Goal: Task Accomplishment & Management: Manage account settings

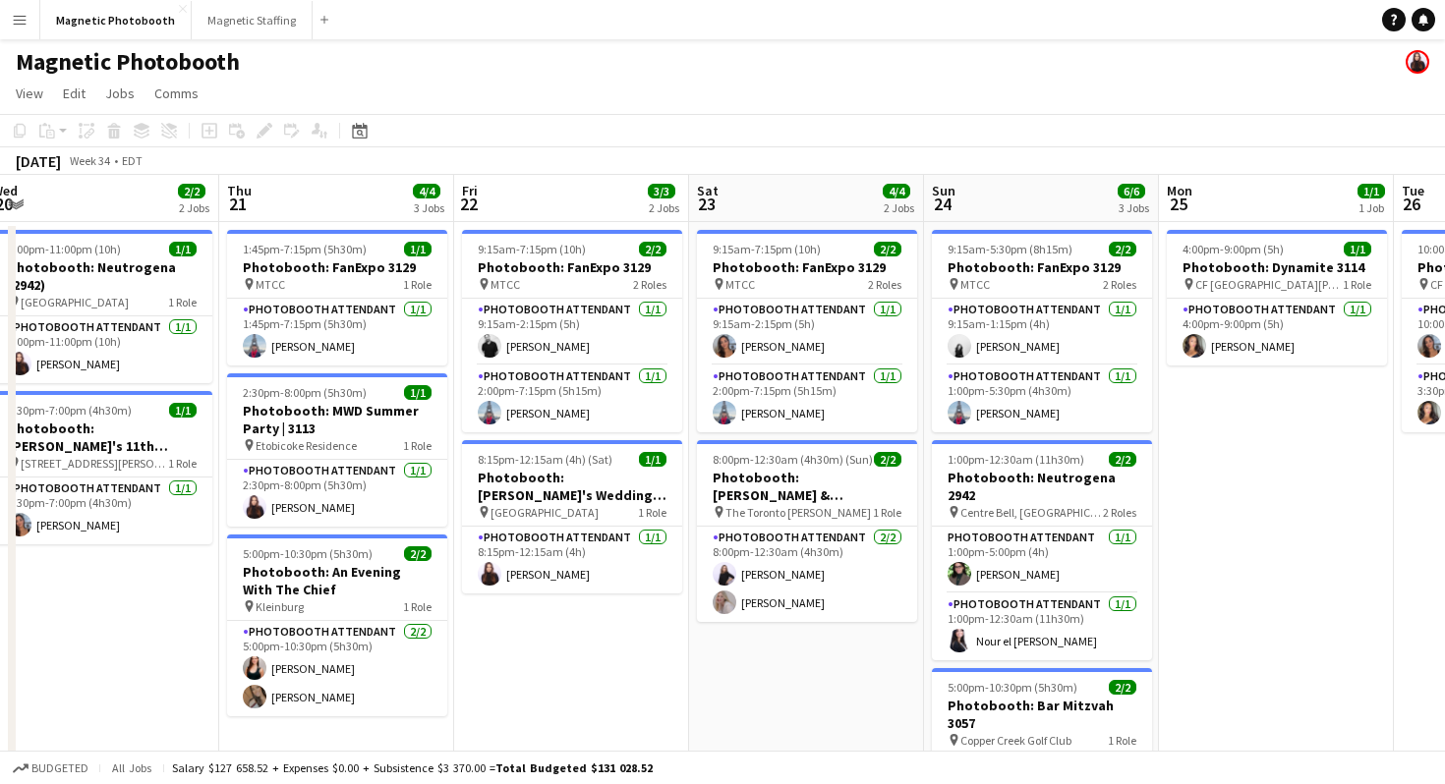
scroll to position [0, 518]
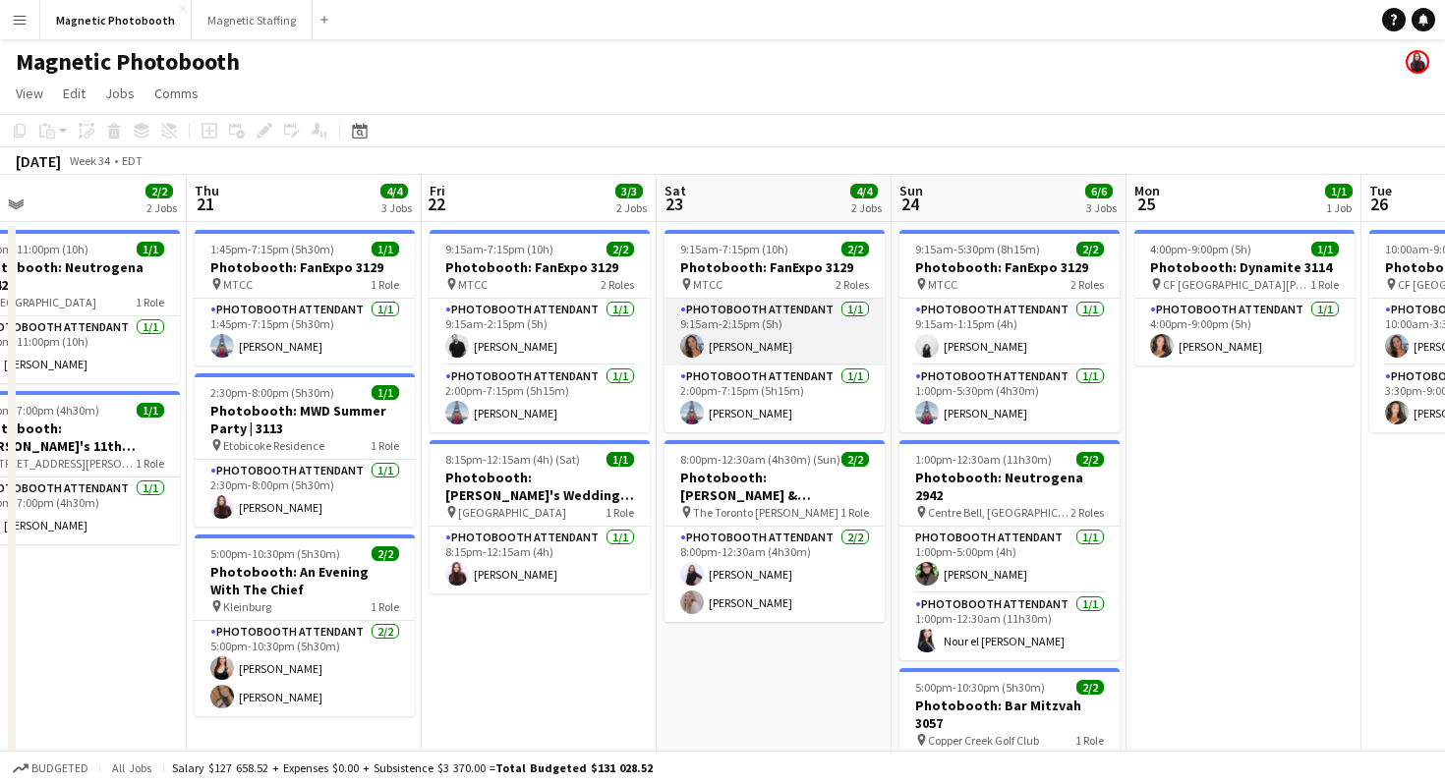
click at [829, 335] on app-card-role "Photobooth Attendant [DATE] 9:15am-2:15pm (5h) [PERSON_NAME]" at bounding box center [774, 332] width 220 height 67
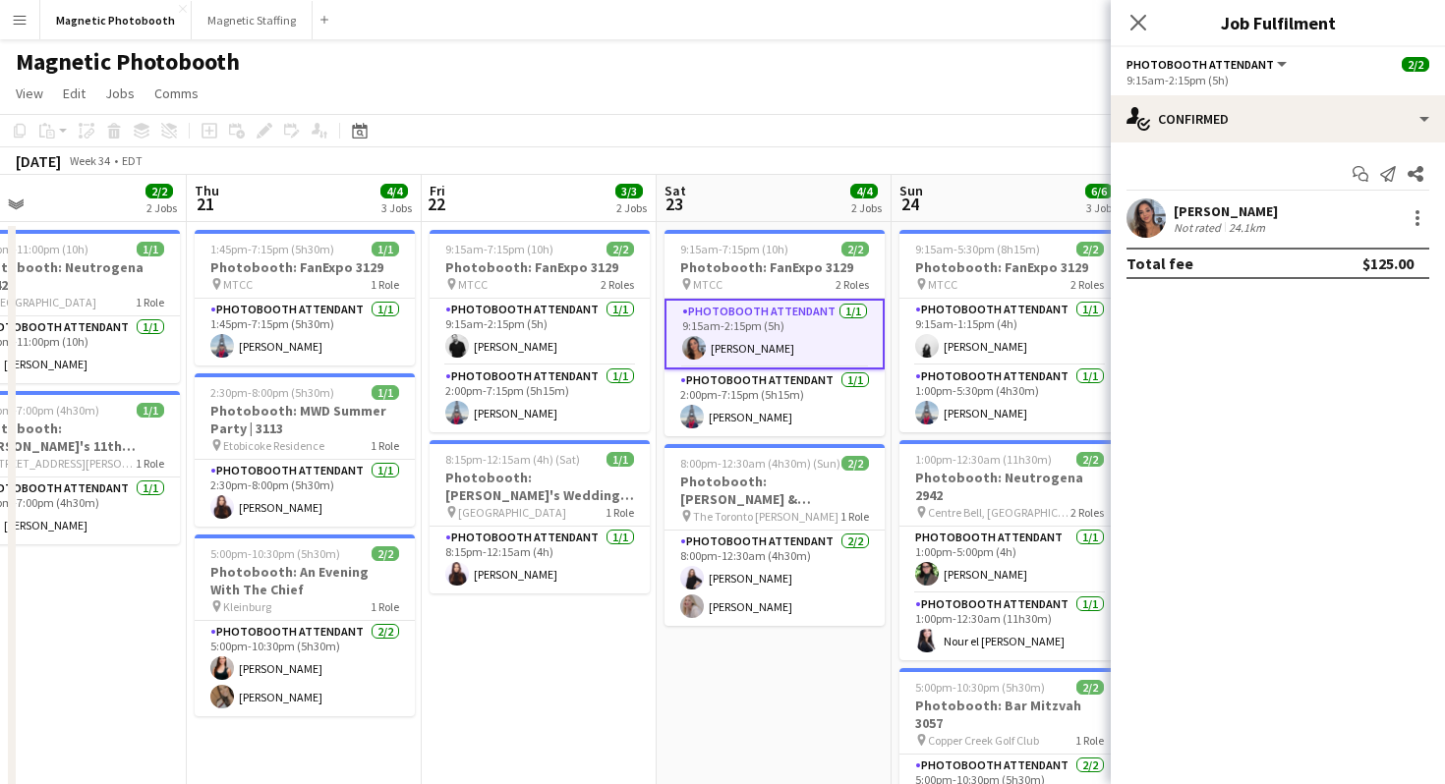
click at [1420, 202] on div "[PERSON_NAME] Not rated 24.1km" at bounding box center [1278, 218] width 334 height 39
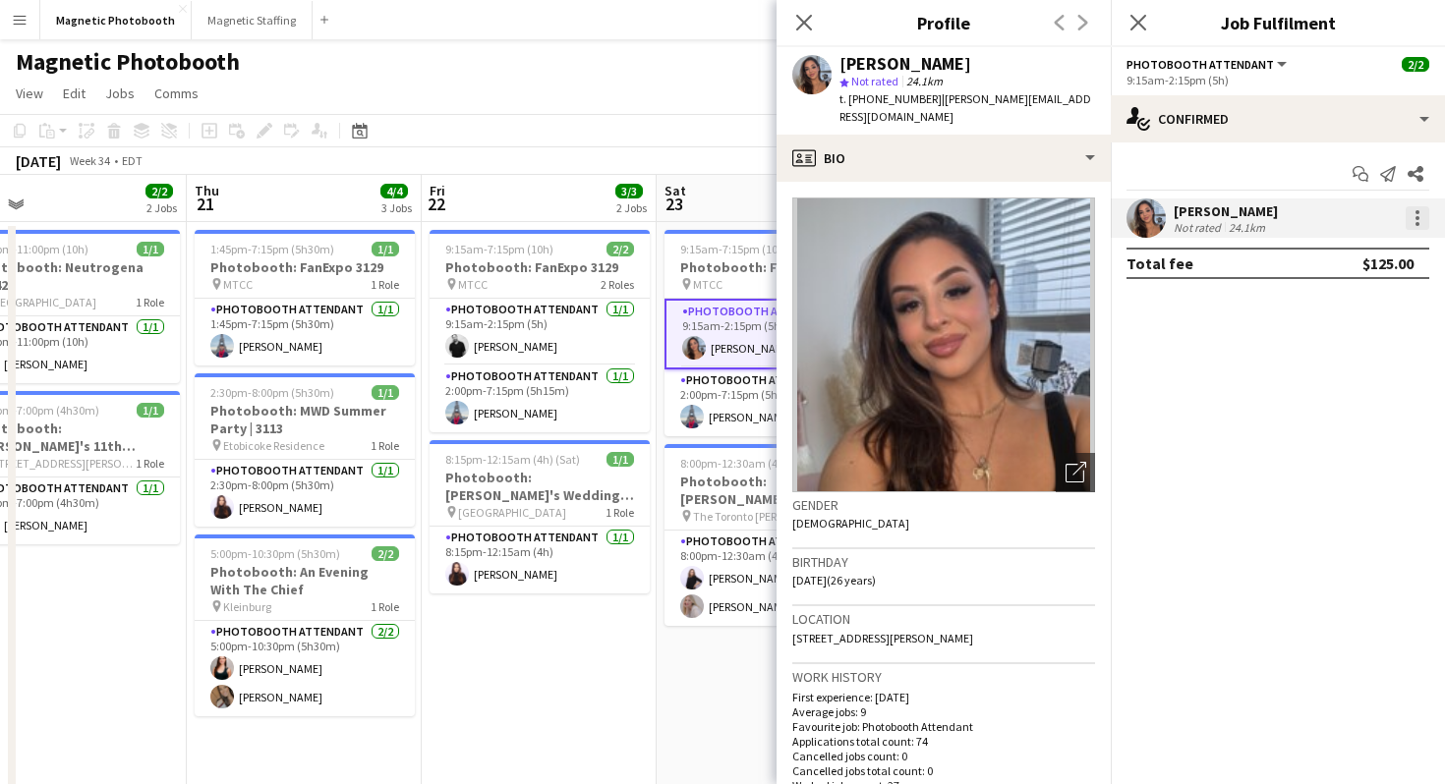
click at [1417, 216] on div at bounding box center [1417, 218] width 4 height 4
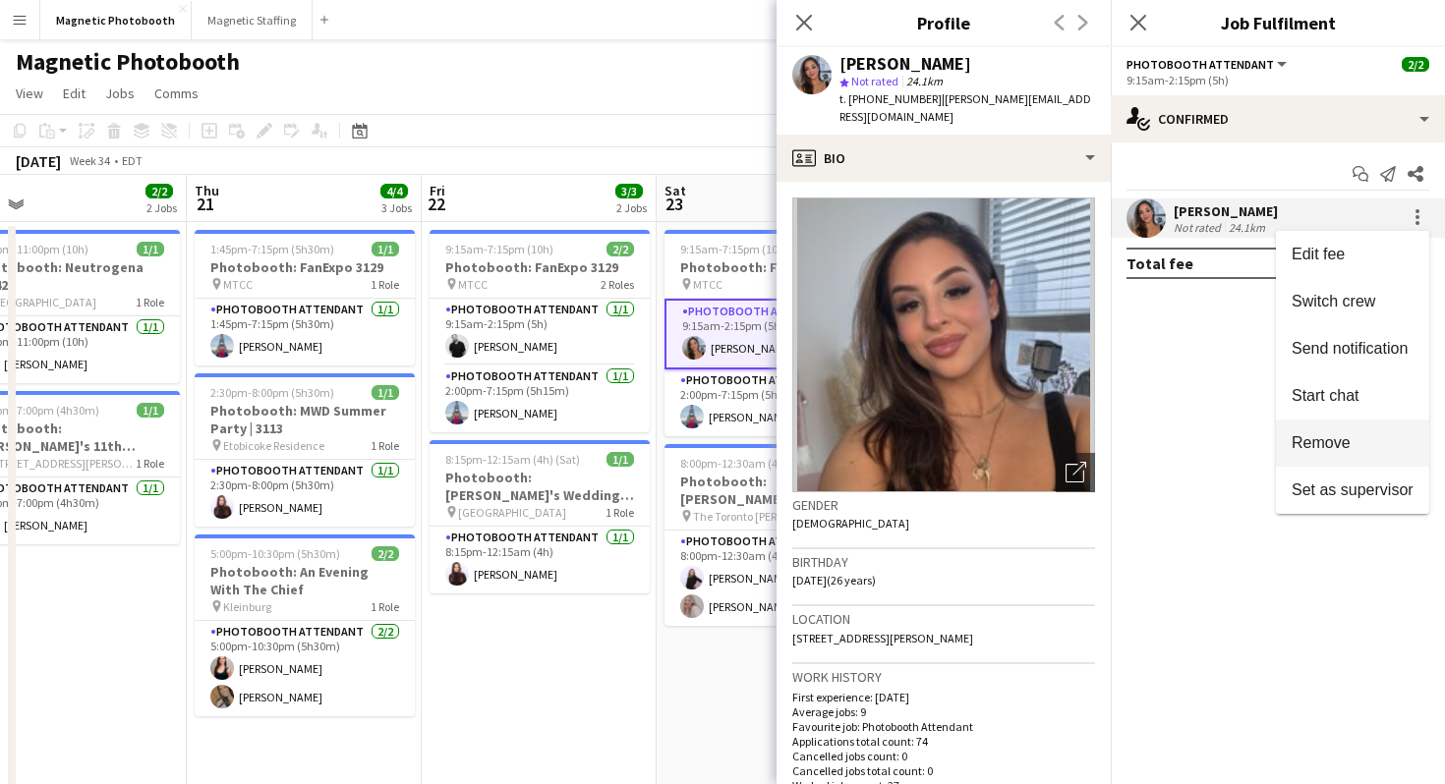
click at [1351, 453] on button "Remove" at bounding box center [1352, 443] width 153 height 47
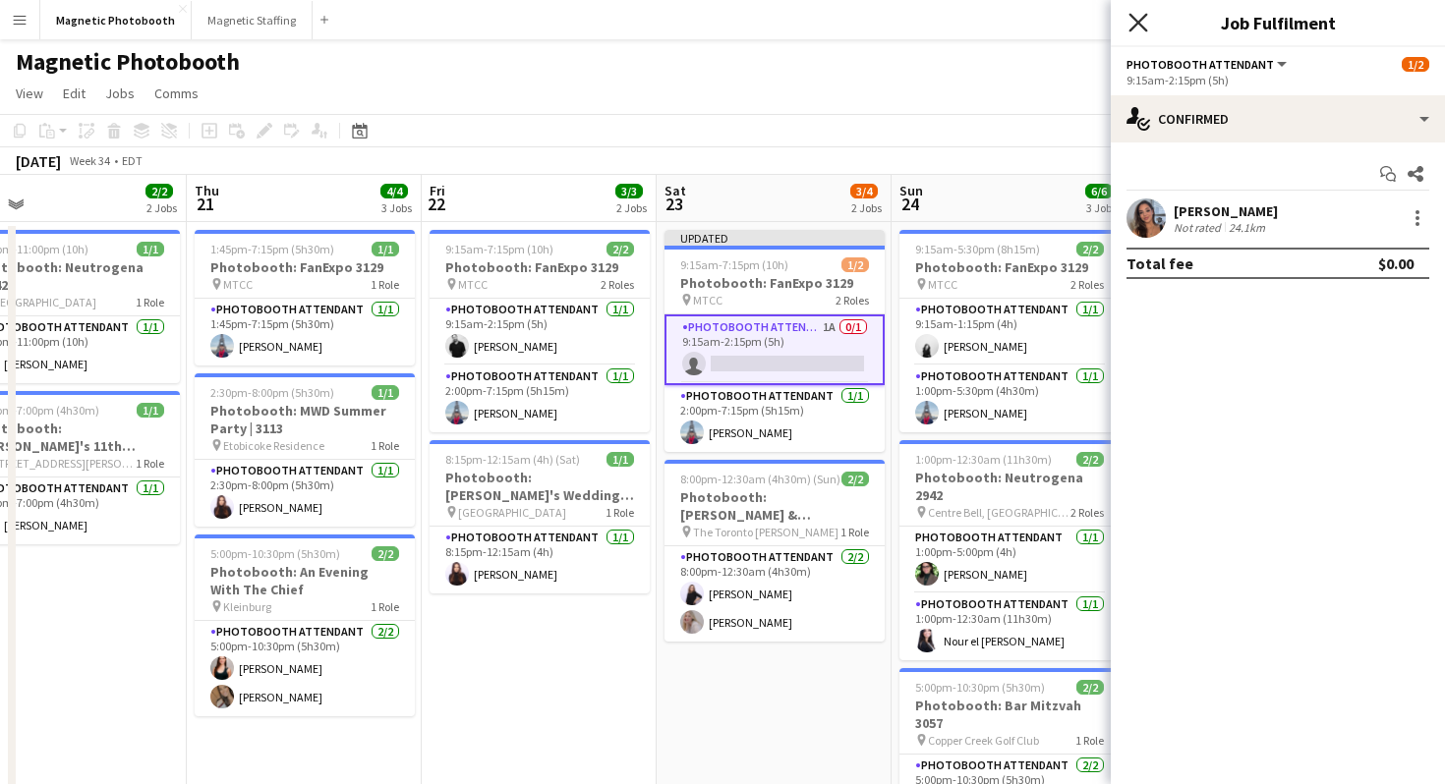
click at [1136, 13] on icon "Close pop-in" at bounding box center [1137, 22] width 19 height 19
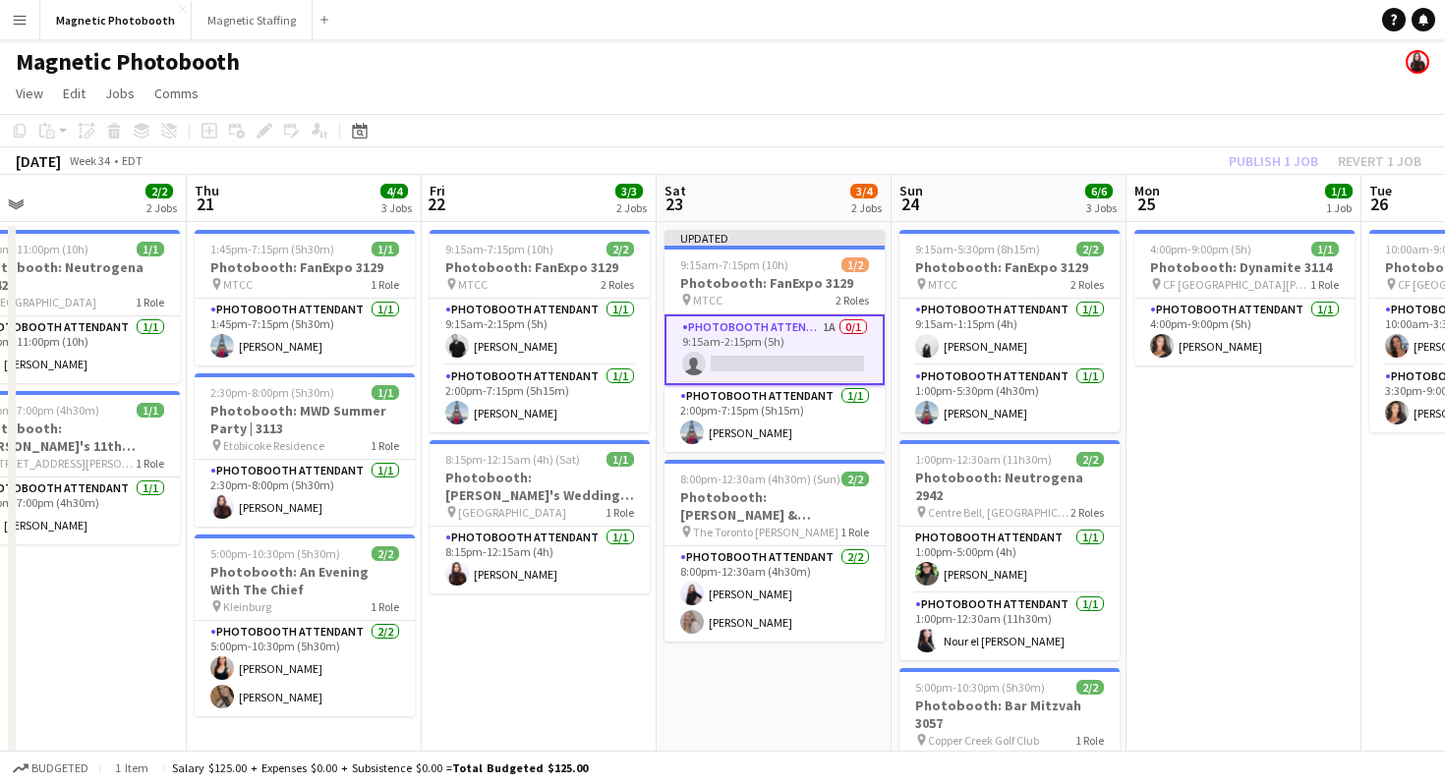
click at [1136, 13] on app-navbar "Menu Boards Boards Boards All jobs Status Workforce Workforce My Workforce Recr…" at bounding box center [722, 19] width 1445 height 39
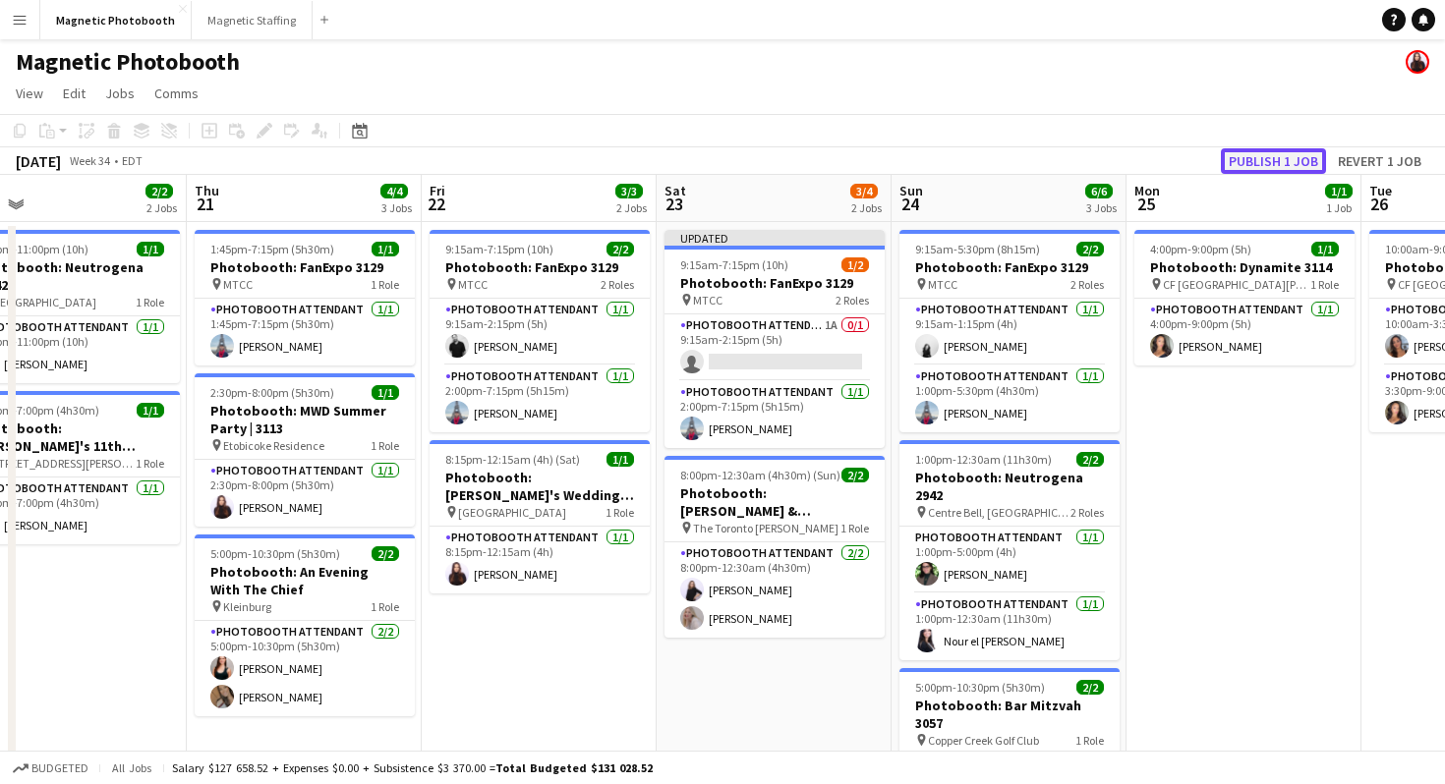
click at [1301, 156] on button "Publish 1 job" at bounding box center [1273, 161] width 105 height 26
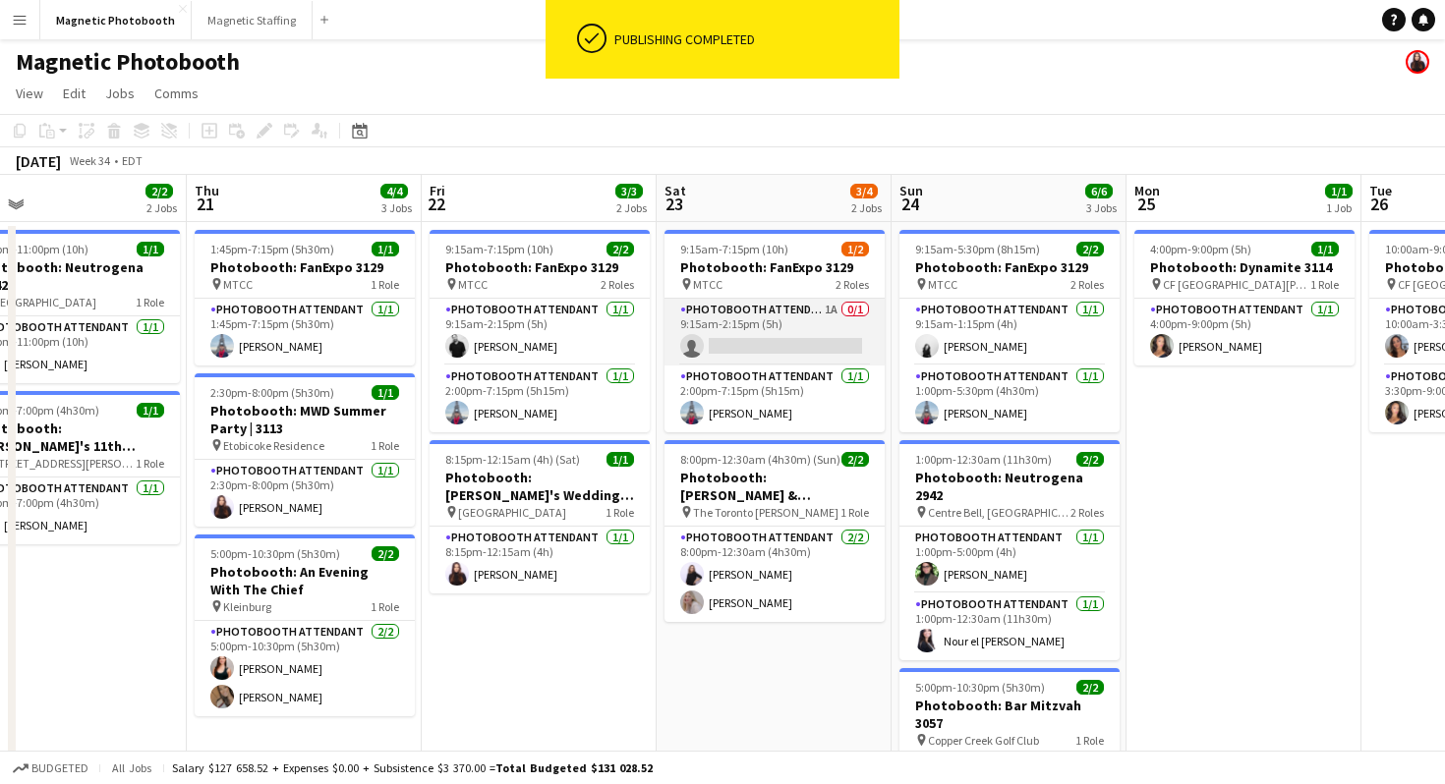
click at [777, 315] on app-card-role "Photobooth Attendant 1A 0/1 9:15am-2:15pm (5h) single-neutral-actions" at bounding box center [774, 332] width 220 height 67
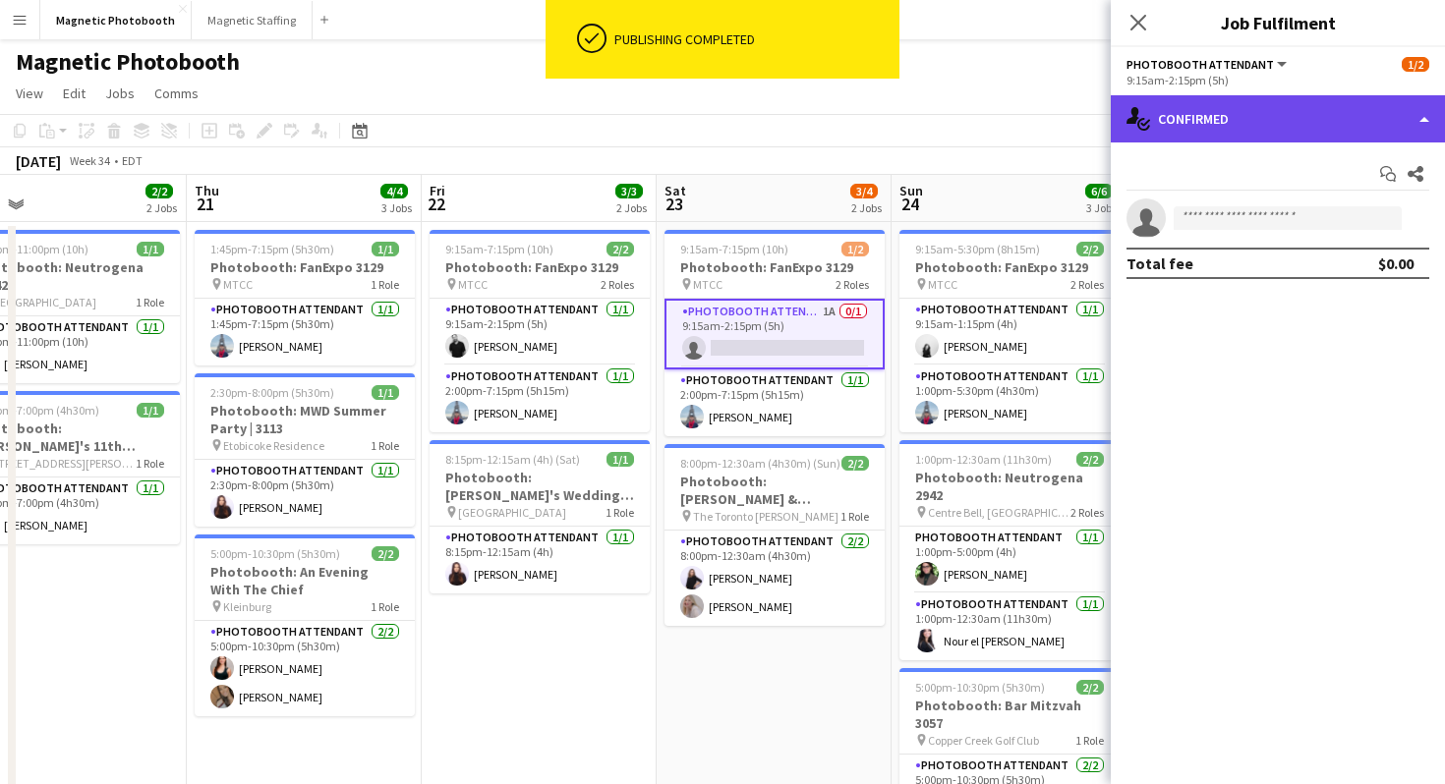
click at [1181, 112] on div "single-neutral-actions-check-2 Confirmed" at bounding box center [1278, 118] width 334 height 47
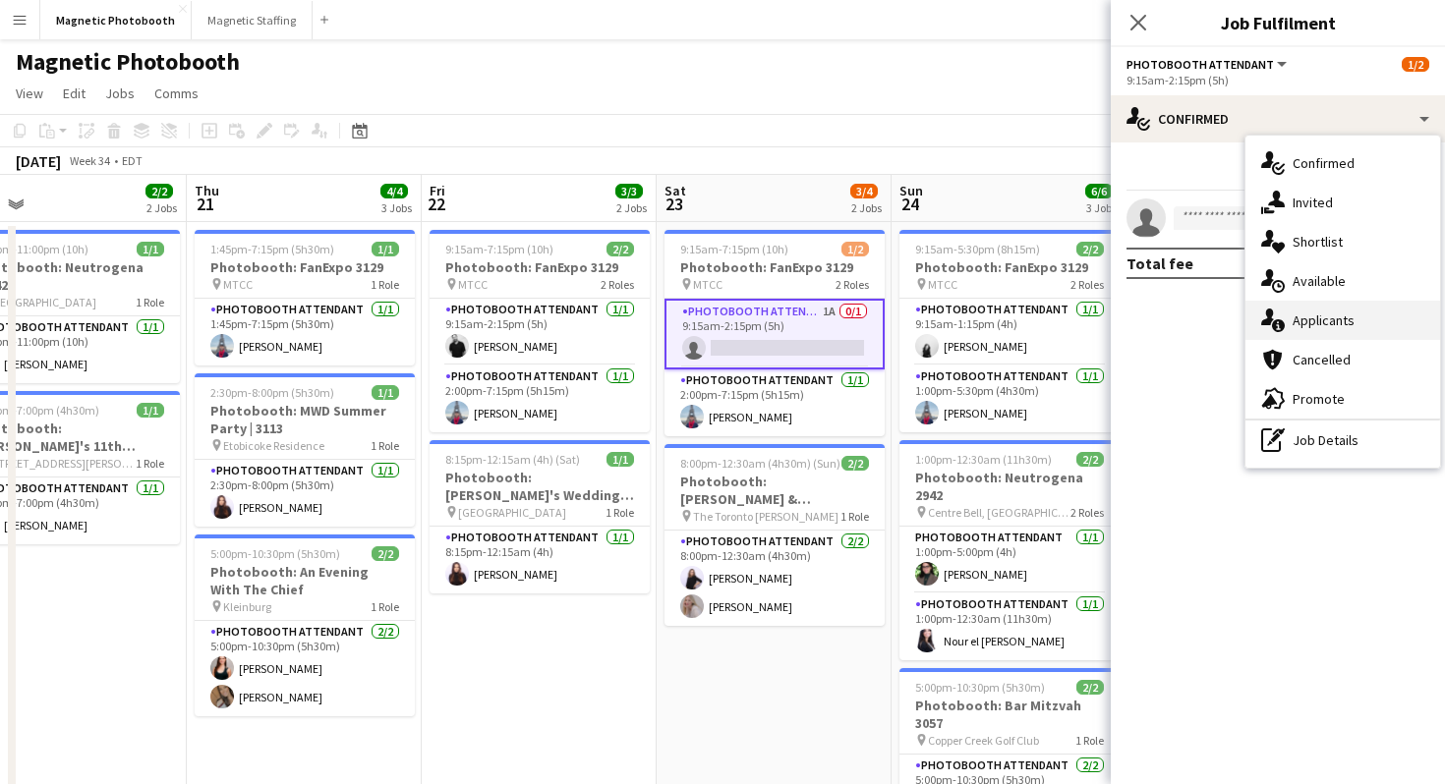
click at [1294, 334] on div "single-neutral-actions-information Applicants" at bounding box center [1342, 320] width 195 height 39
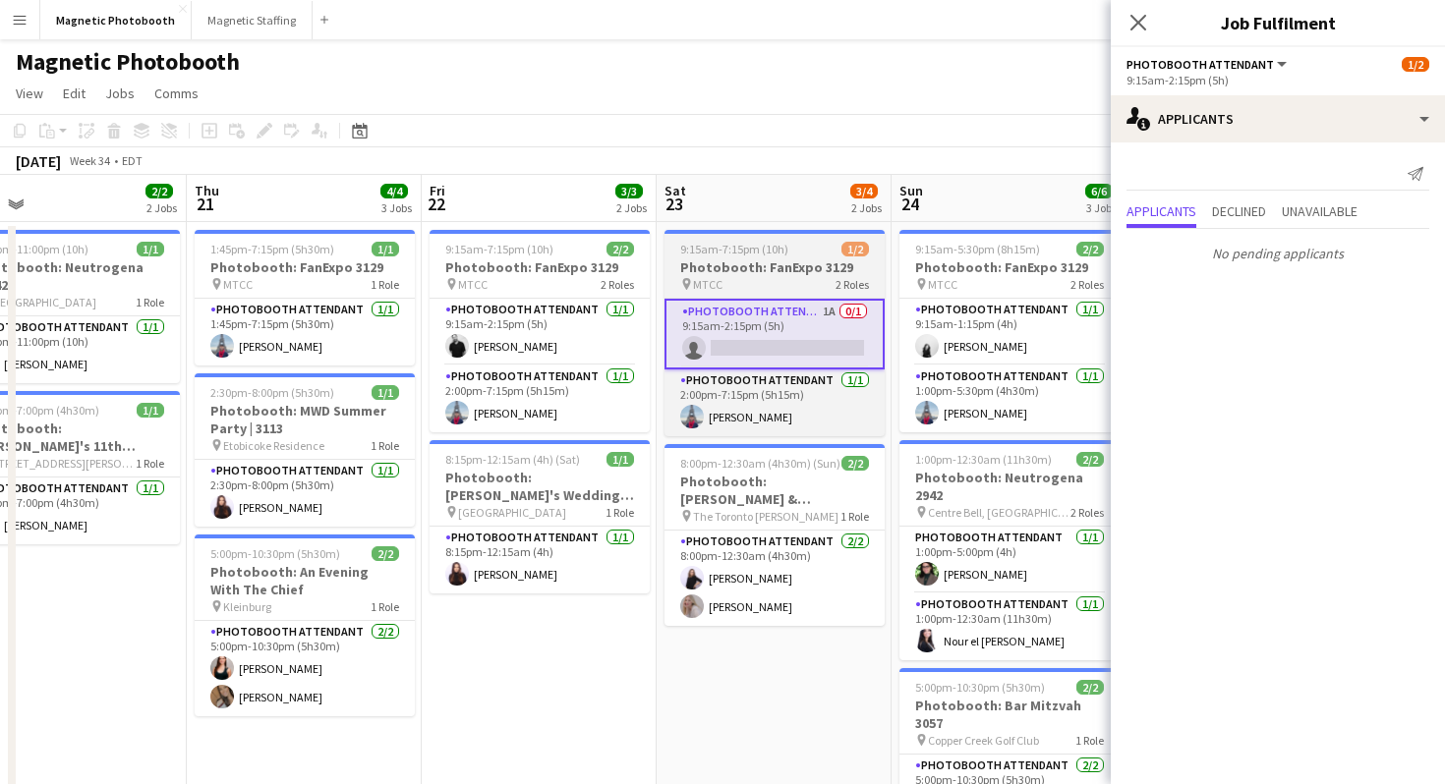
click at [783, 262] on h3 "Photobooth: FanExpo 3129" at bounding box center [774, 267] width 220 height 18
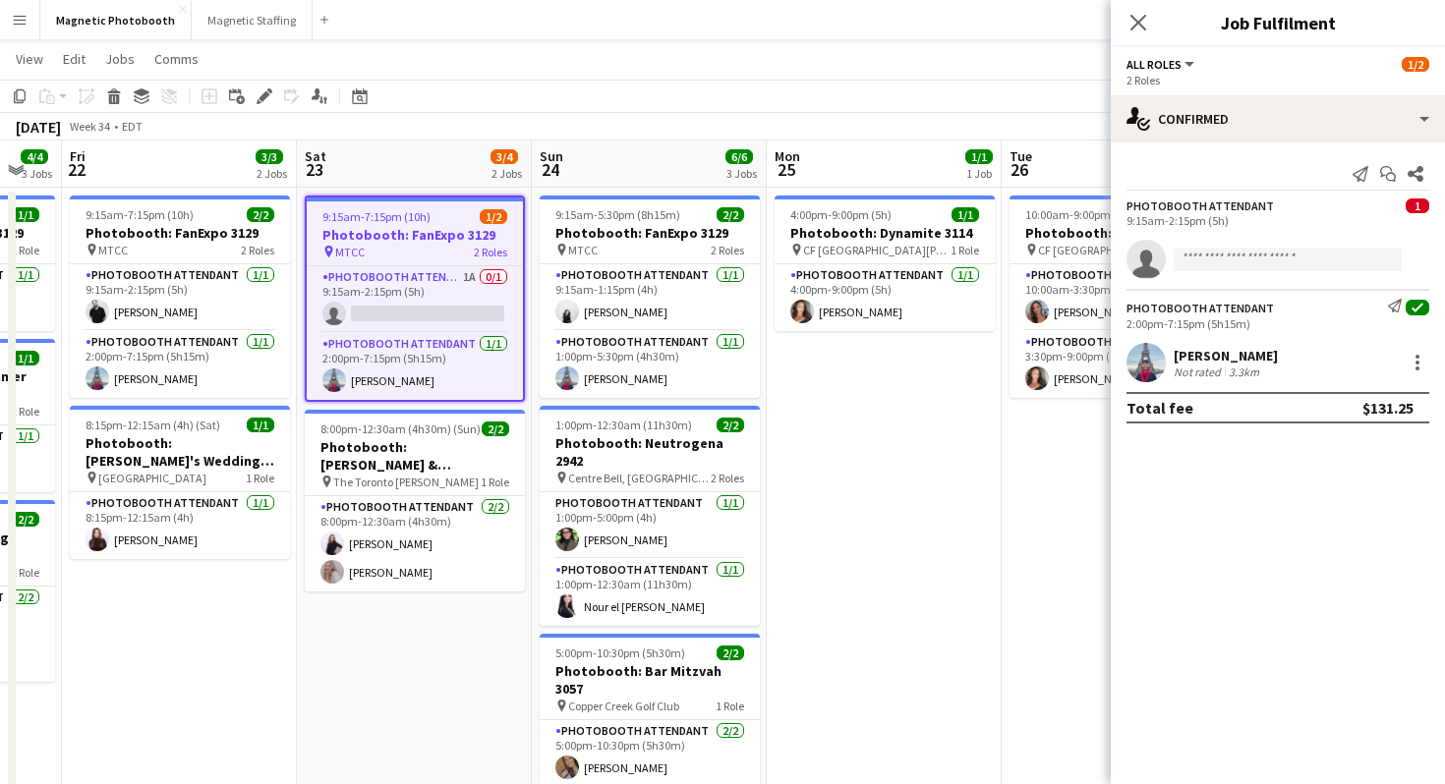
scroll to position [0, 598]
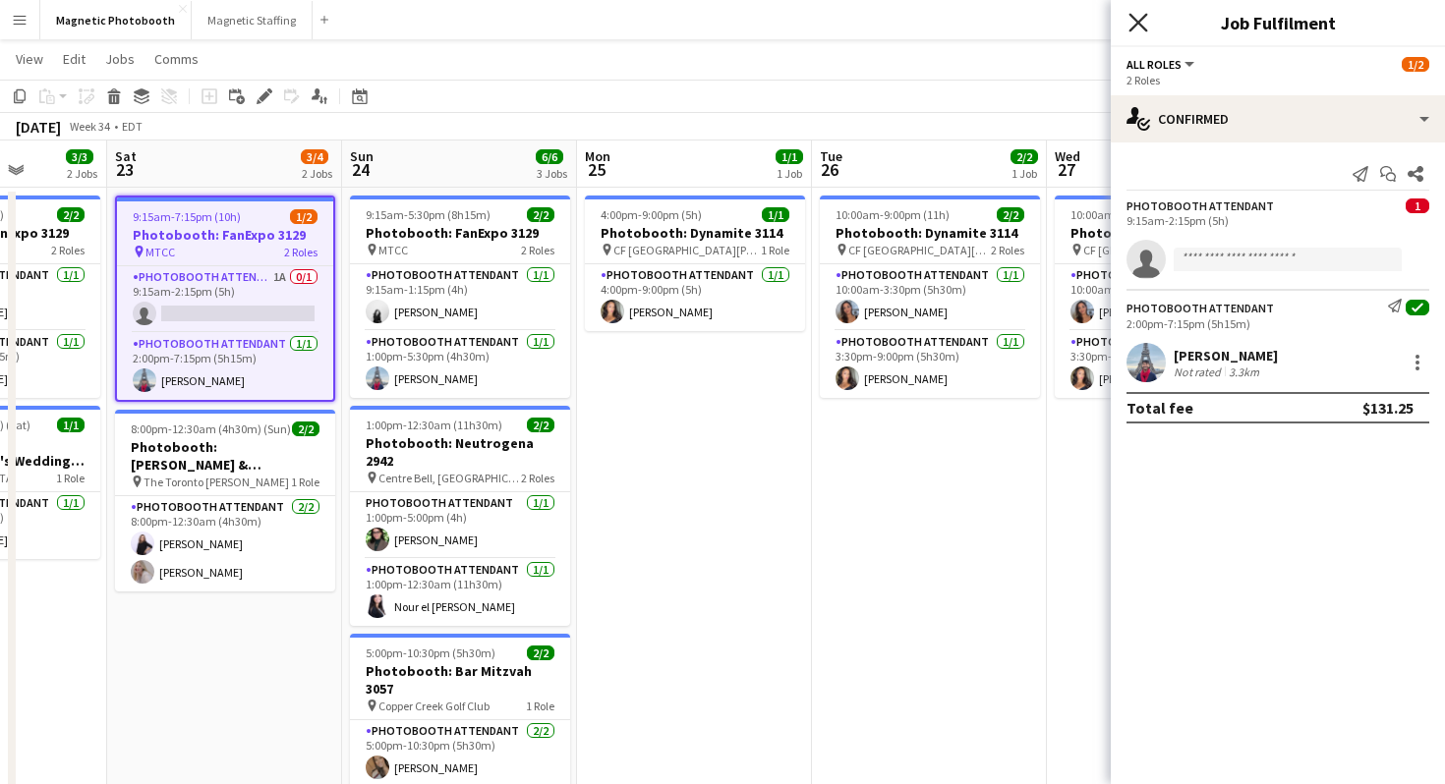
click at [1137, 26] on icon "Close pop-in" at bounding box center [1137, 22] width 19 height 19
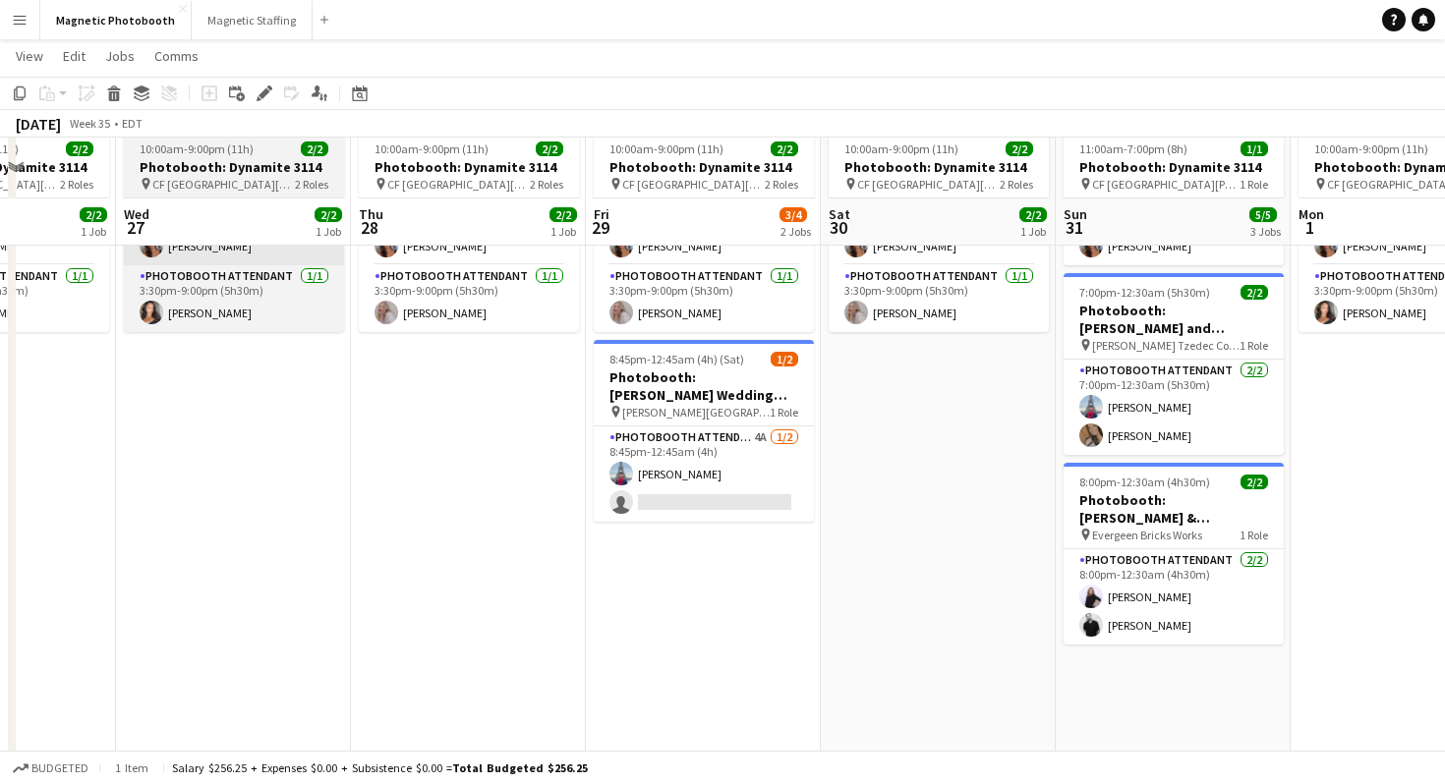
scroll to position [158, 0]
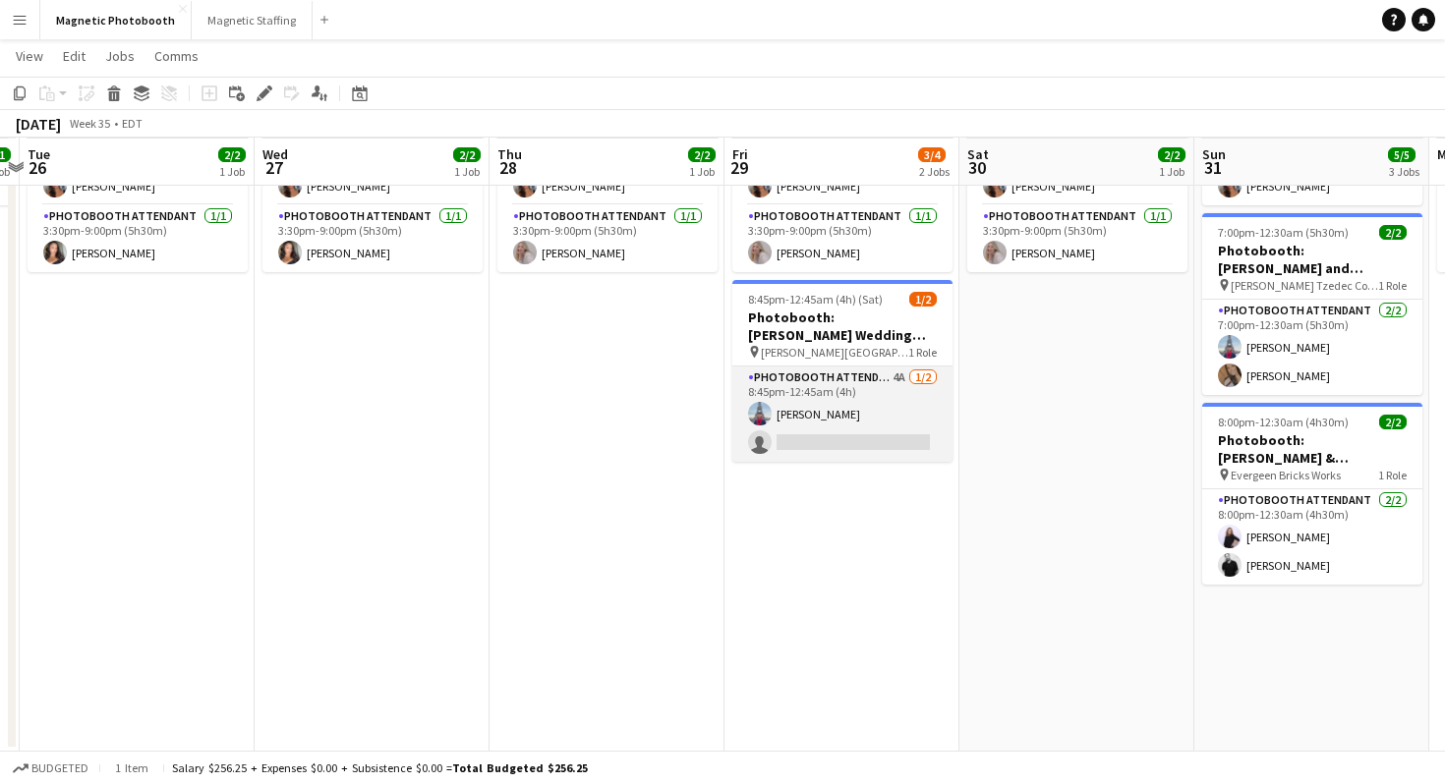
click at [883, 411] on app-card-role "Photobooth Attendant 4A [DATE] 8:45pm-12:45am (4h) [PERSON_NAME] single-neutral…" at bounding box center [842, 414] width 220 height 95
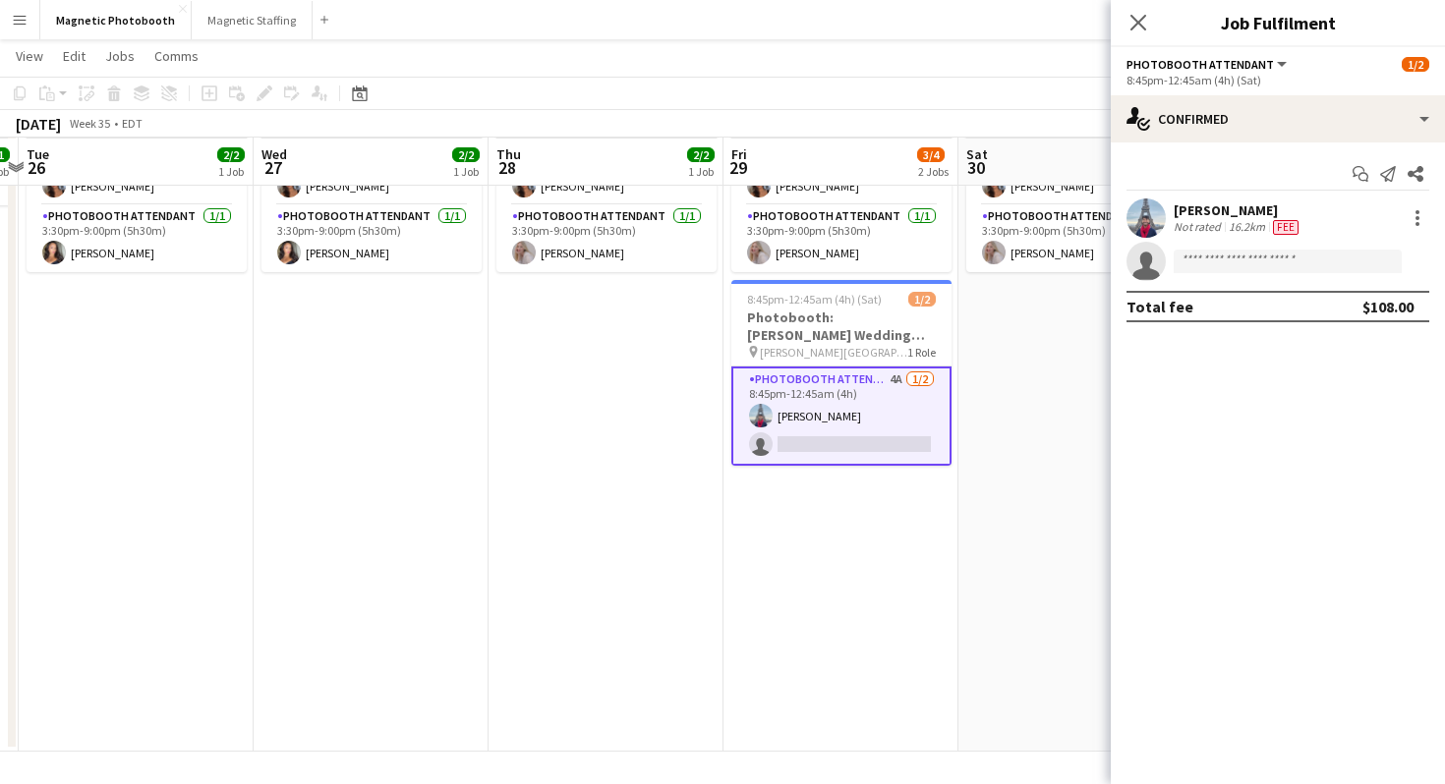
click at [1367, 91] on app-options-switcher "Photobooth Attendant All roles Photobooth Attendant [DATE] 8:45pm-12:45am (4h) …" at bounding box center [1278, 71] width 334 height 48
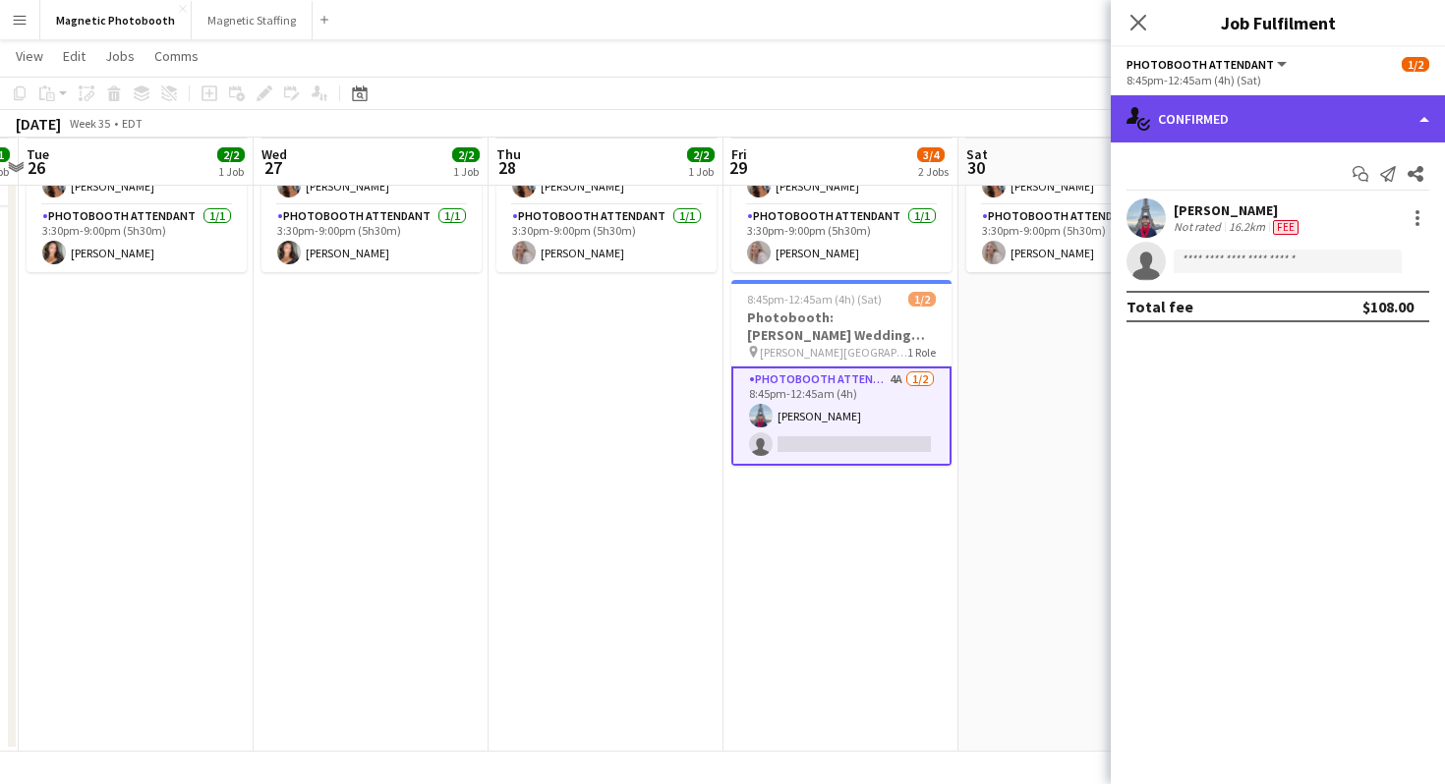
click at [1360, 108] on div "single-neutral-actions-check-2 Confirmed" at bounding box center [1278, 118] width 334 height 47
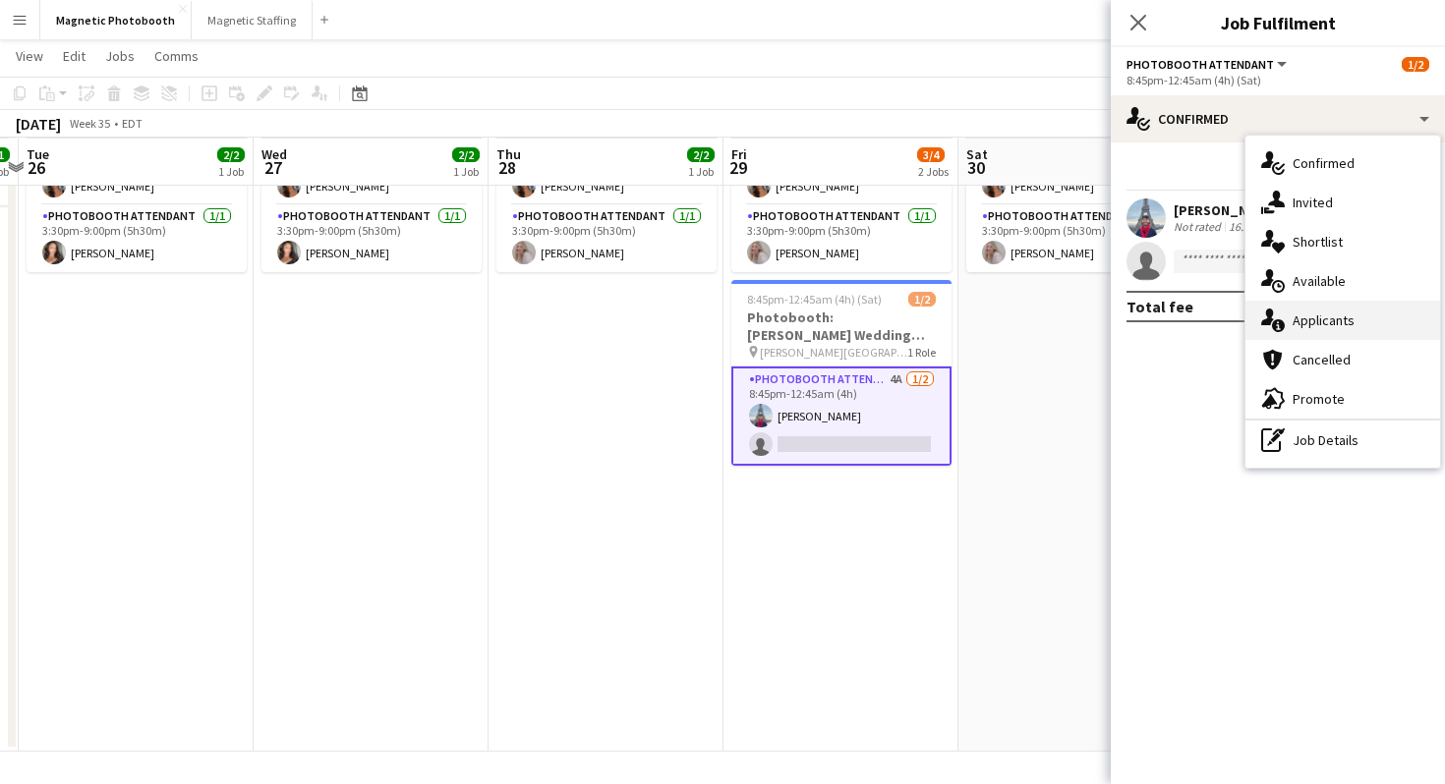
click at [1344, 334] on div "single-neutral-actions-information Applicants" at bounding box center [1342, 320] width 195 height 39
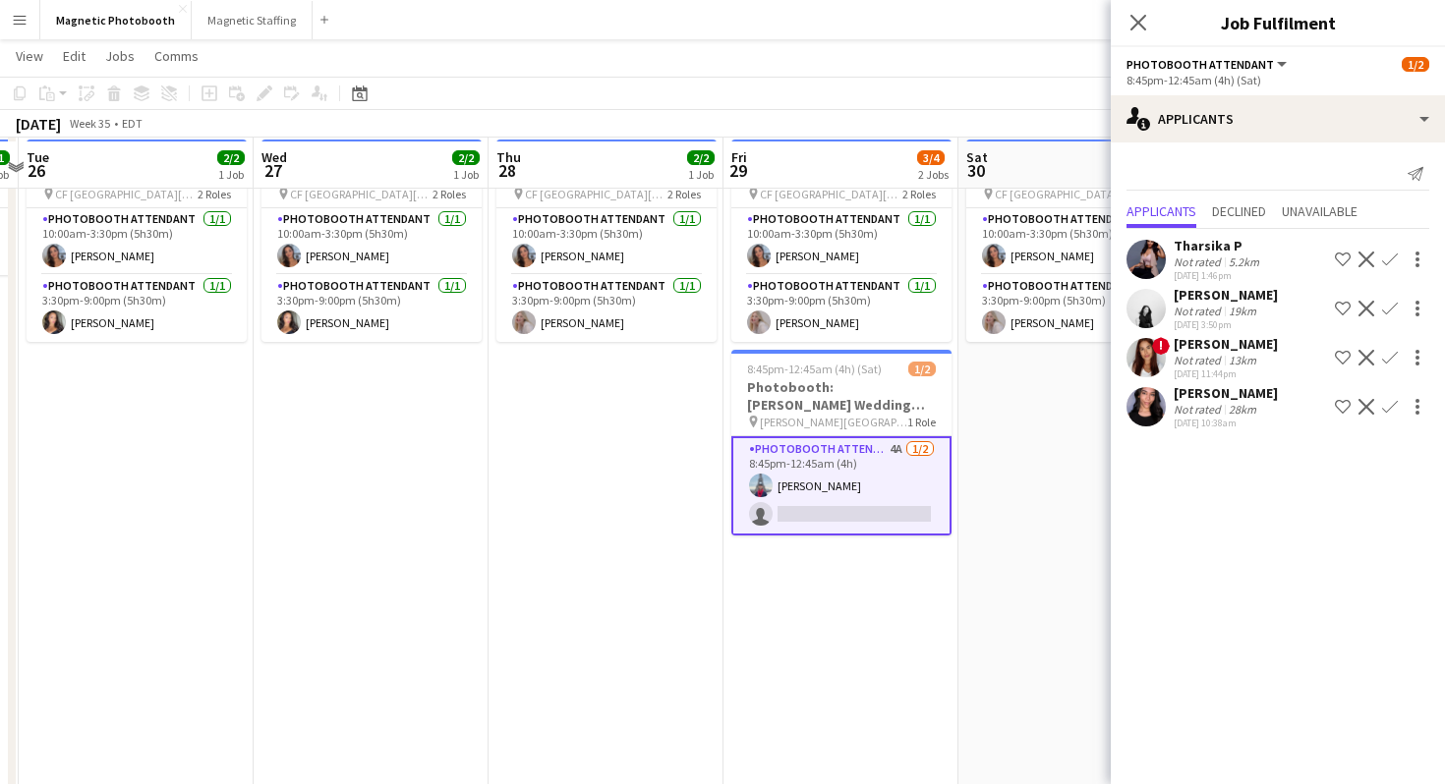
scroll to position [87, 0]
